Goal: Task Accomplishment & Management: Manage account settings

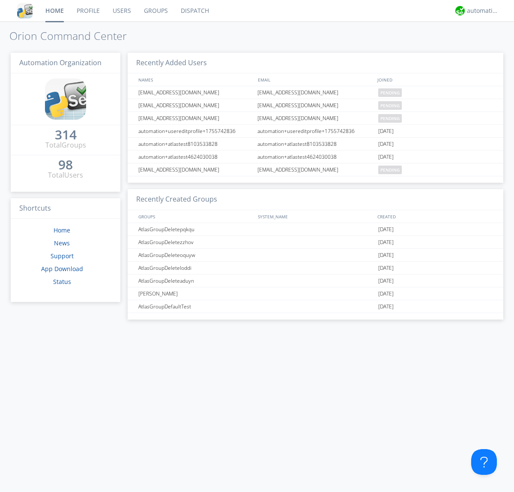
click at [121, 11] on link "Users" at bounding box center [121, 10] width 31 height 21
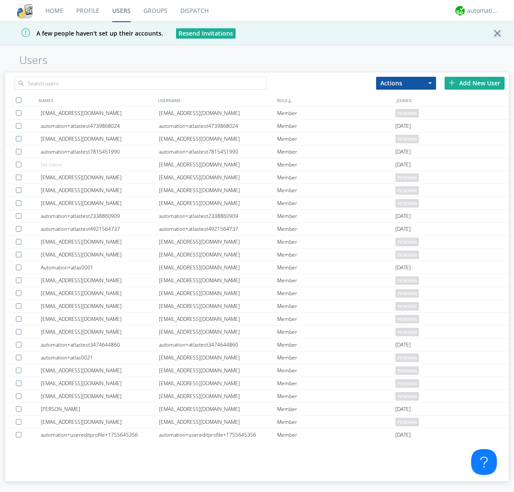
click at [475, 83] on div "Add New User" at bounding box center [475, 83] width 60 height 13
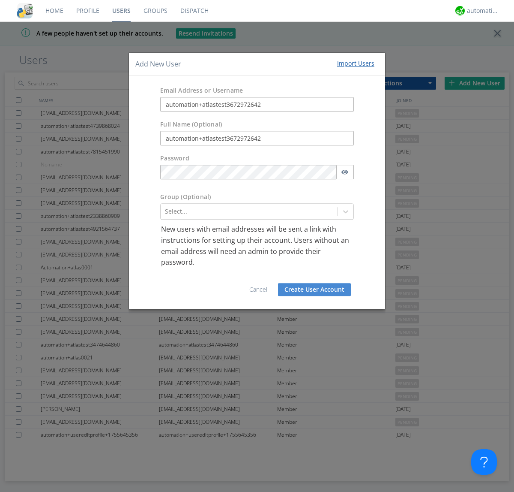
click at [315, 289] on button "Create User Account" at bounding box center [314, 289] width 73 height 13
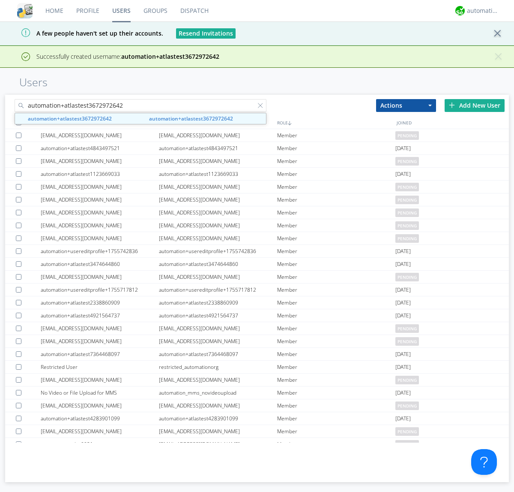
type input "automation+atlastest3672972642"
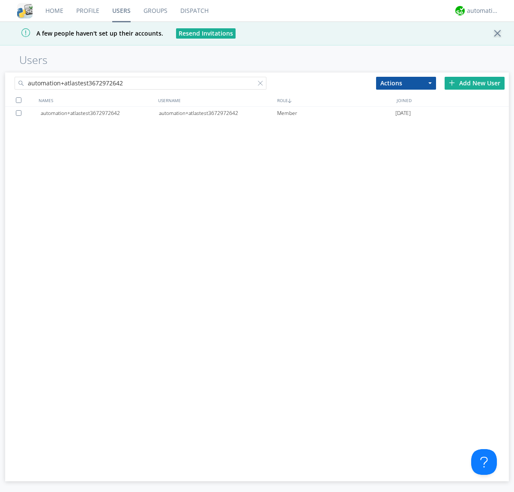
click at [20, 113] on div at bounding box center [20, 113] width 9 height 6
click at [406, 83] on button "Actions" at bounding box center [406, 83] width 60 height 13
click at [0, 0] on link "Edit Settings" at bounding box center [0, 0] width 0 height 0
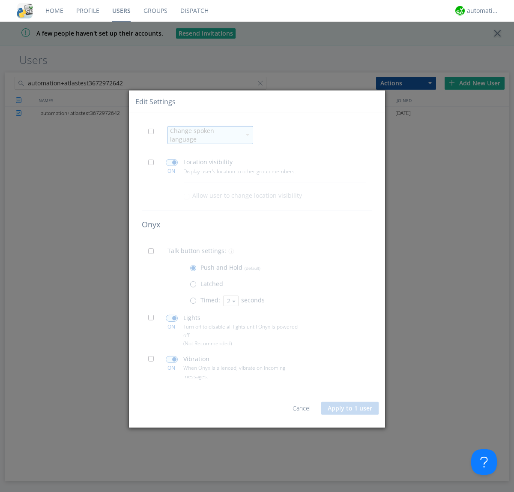
click at [153, 137] on span at bounding box center [153, 133] width 11 height 11
click at [0, 0] on input "checkbox" at bounding box center [0, 0] width 0 height 0
click at [205, 135] on div "Change spoken language" at bounding box center [205, 134] width 71 height 17
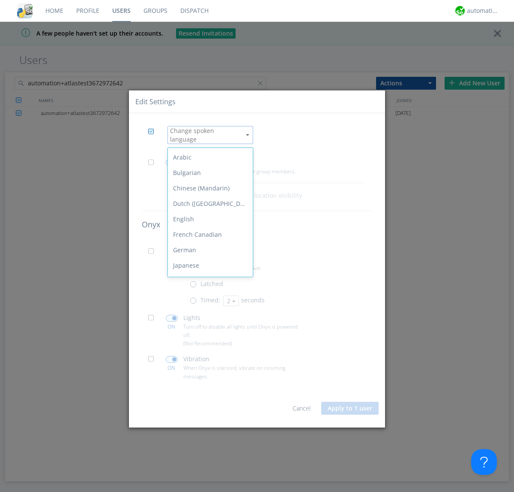
click at [208, 366] on div "Spanish" at bounding box center [210, 373] width 85 height 15
click at [351, 405] on button "Apply to 1 user" at bounding box center [349, 408] width 57 height 13
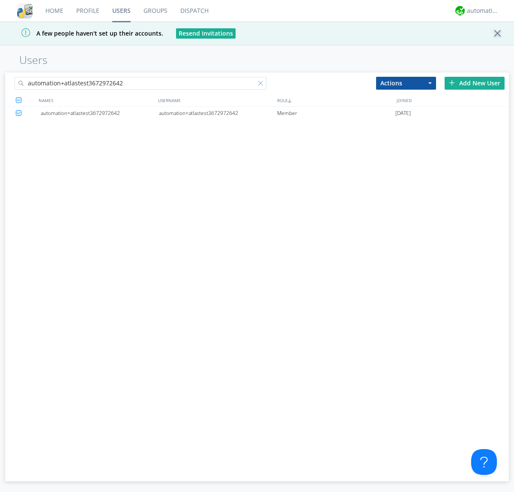
click at [262, 84] on div at bounding box center [262, 85] width 9 height 9
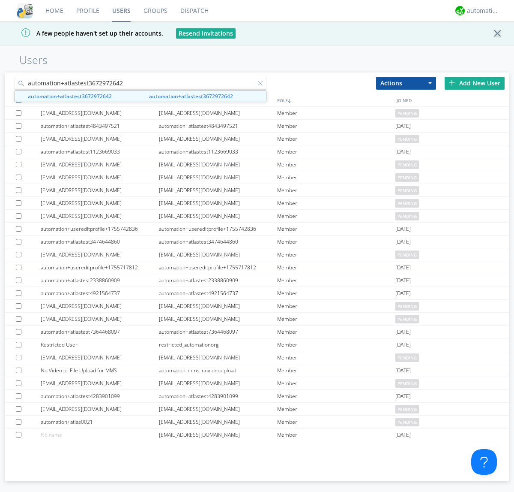
type input "automation+atlastest3672972642"
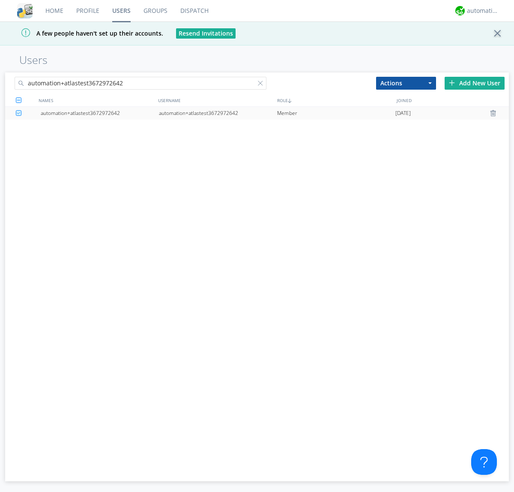
click at [218, 113] on div "automation+atlastest3672972642" at bounding box center [218, 113] width 118 height 13
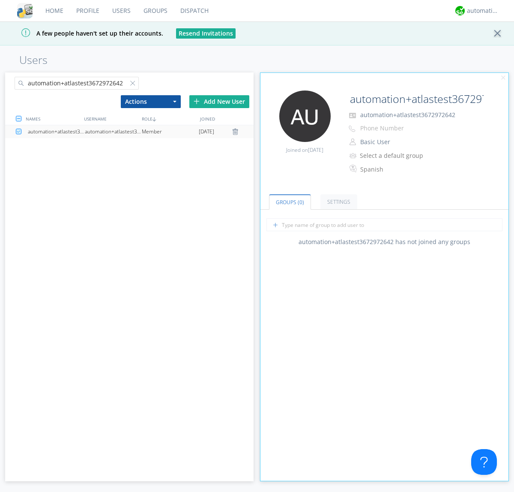
click at [338, 201] on link "Settings" at bounding box center [339, 201] width 37 height 15
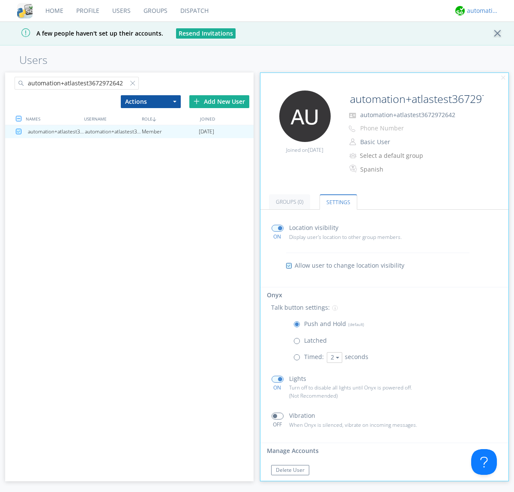
click at [481, 11] on div "automation+atlas" at bounding box center [483, 10] width 32 height 9
